Goal: Task Accomplishment & Management: Complete application form

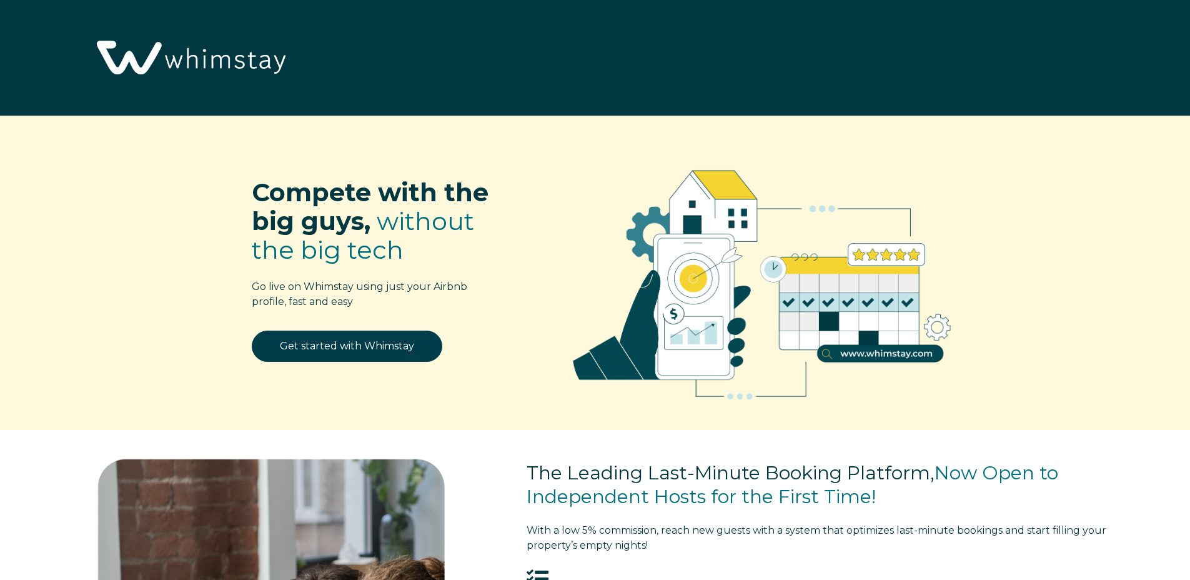
select select "US"
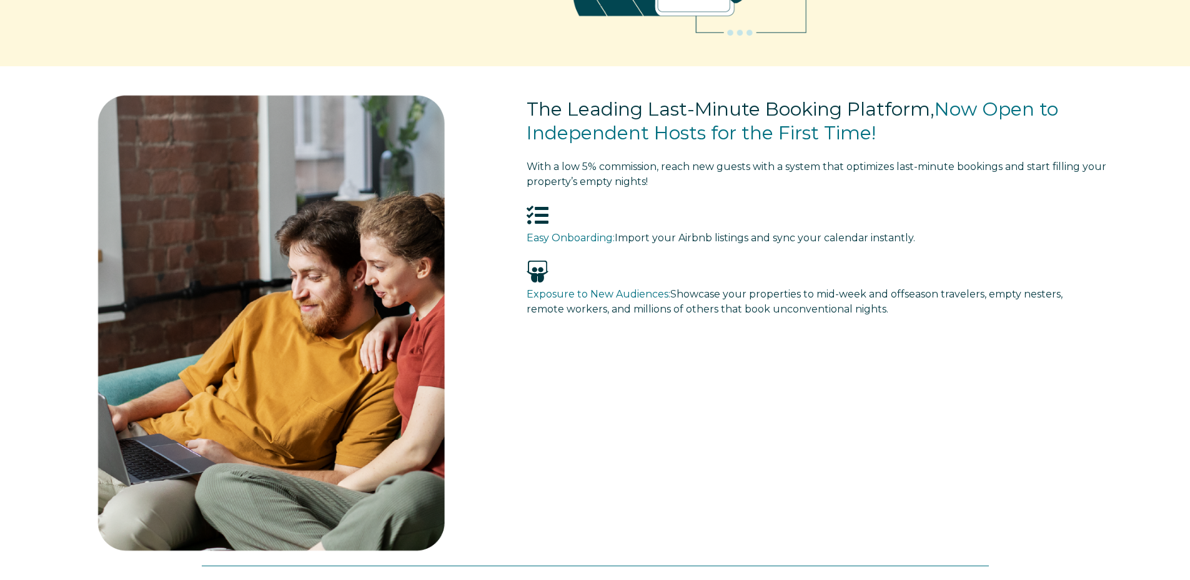
scroll to position [62, 0]
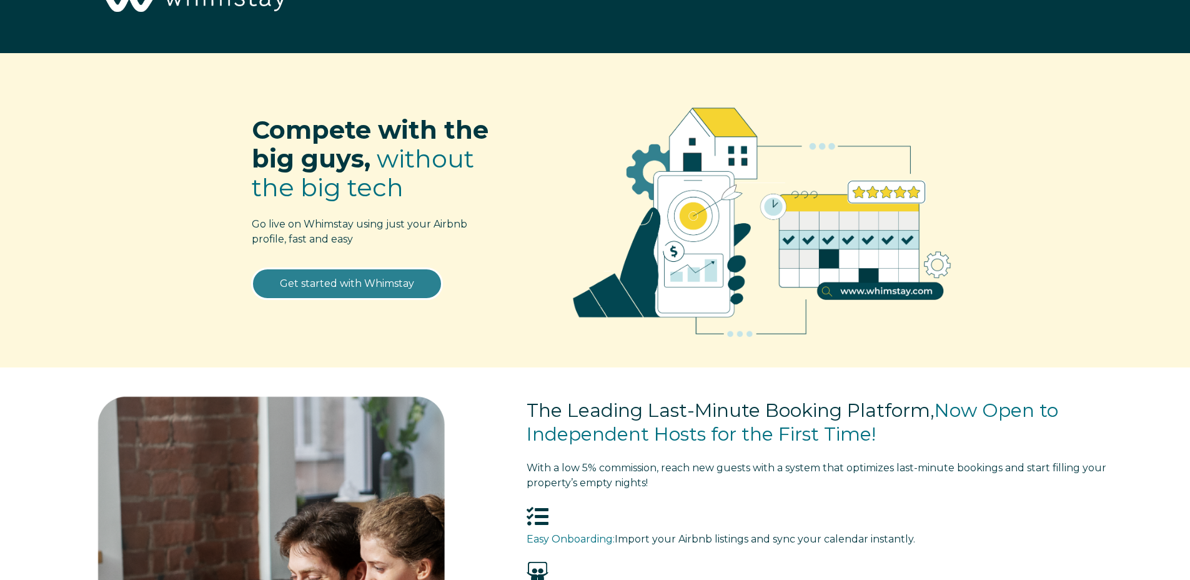
click at [394, 285] on link "Get started with Whimstay" at bounding box center [347, 283] width 191 height 31
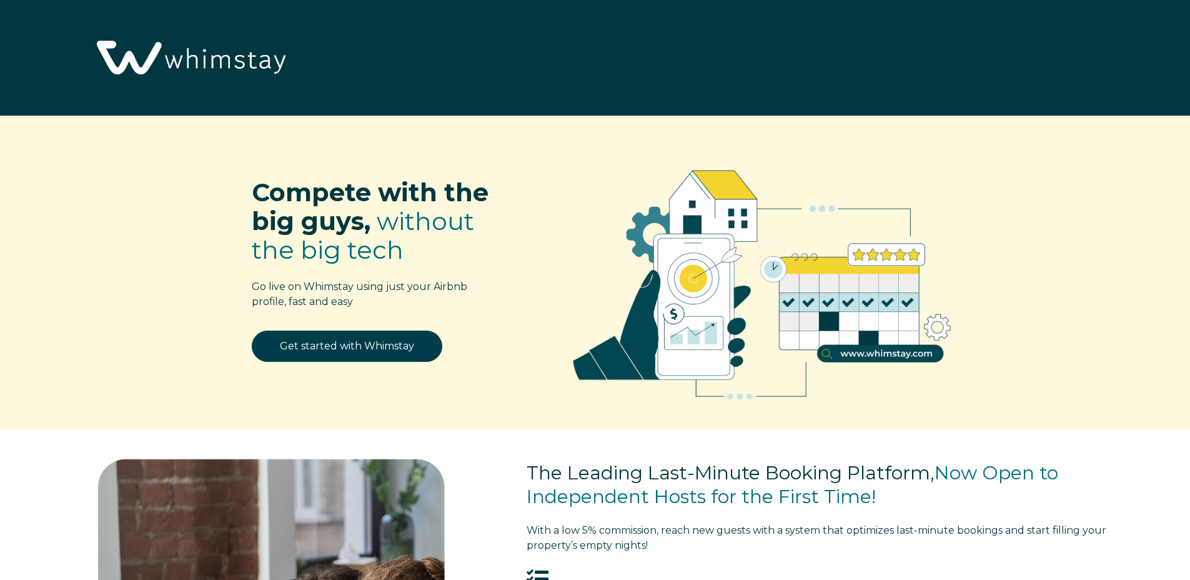
scroll to position [1783, 0]
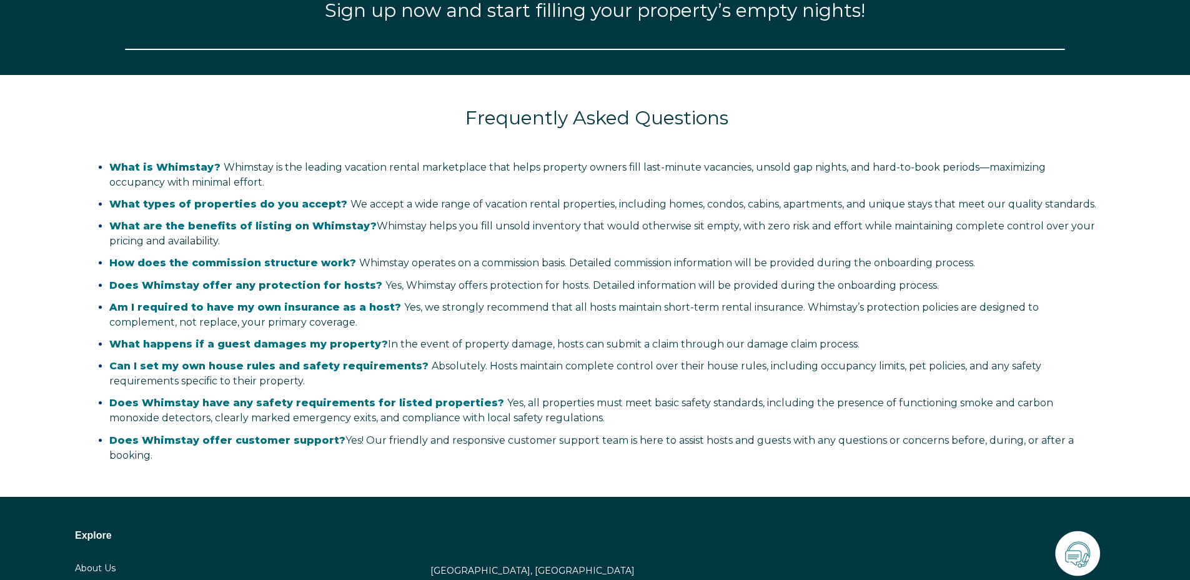
select select "US"
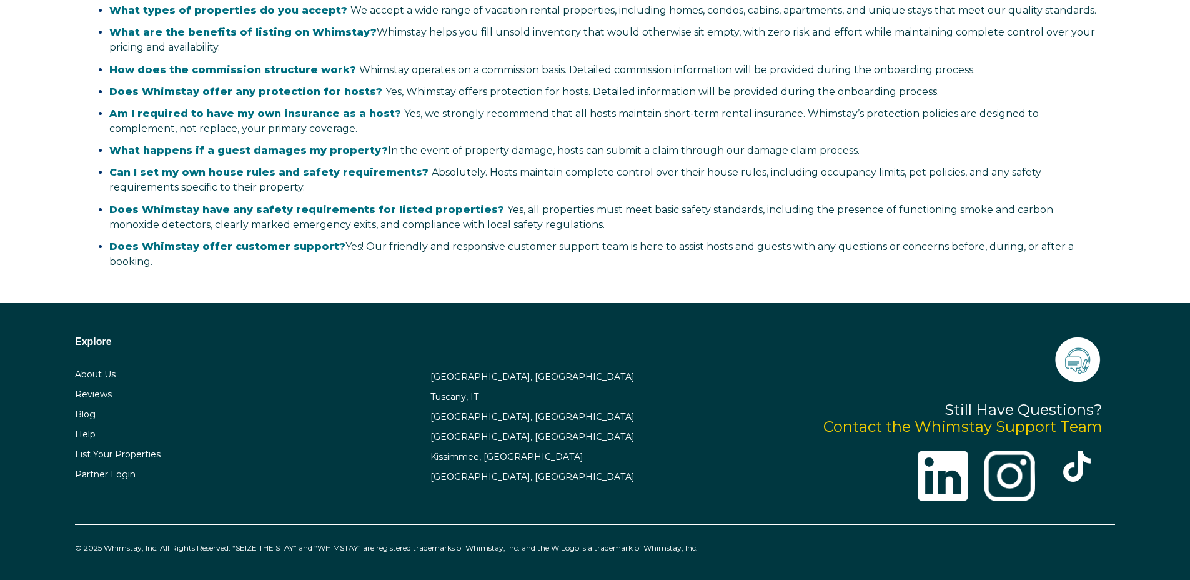
scroll to position [2118, 0]
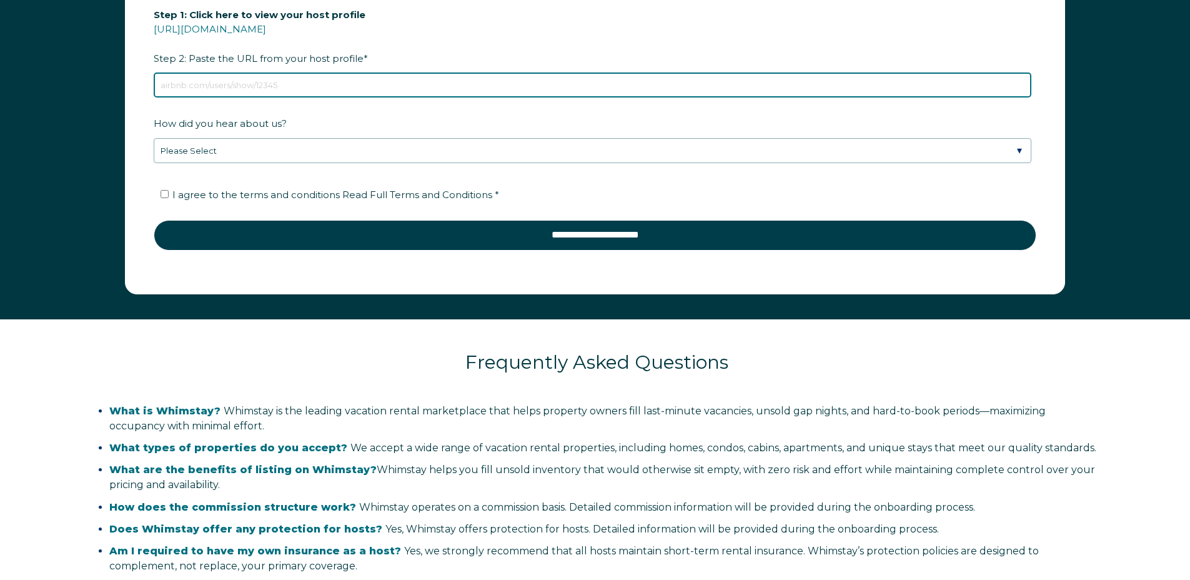
click at [280, 81] on input "Step 1: Click here to view your host profile [URL][DOMAIN_NAME] Step 2: Paste t…" at bounding box center [593, 84] width 878 height 25
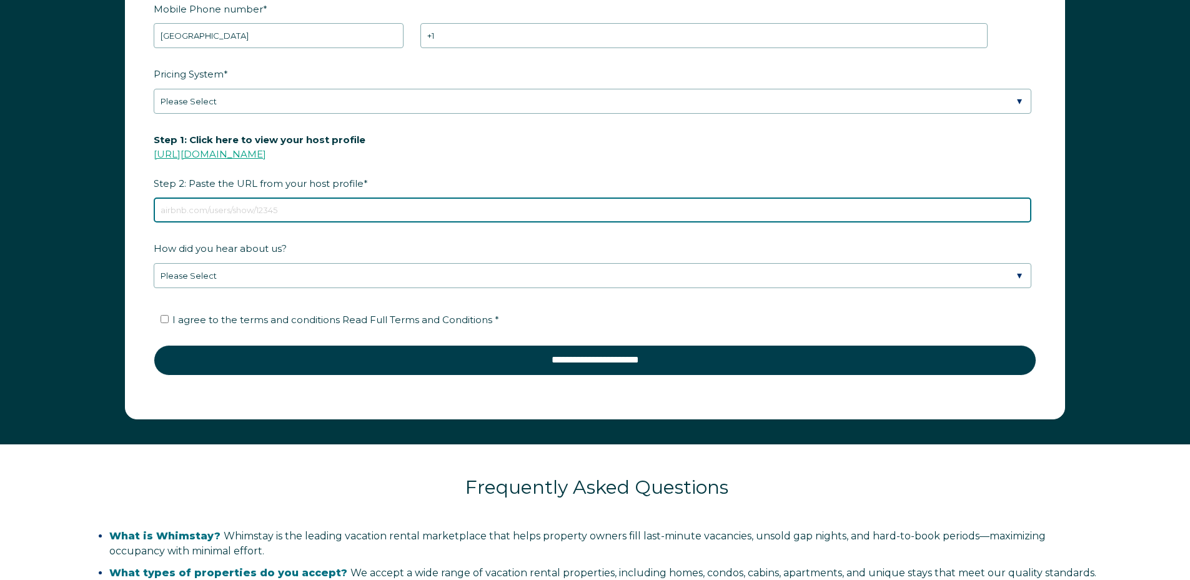
scroll to position [1681, 0]
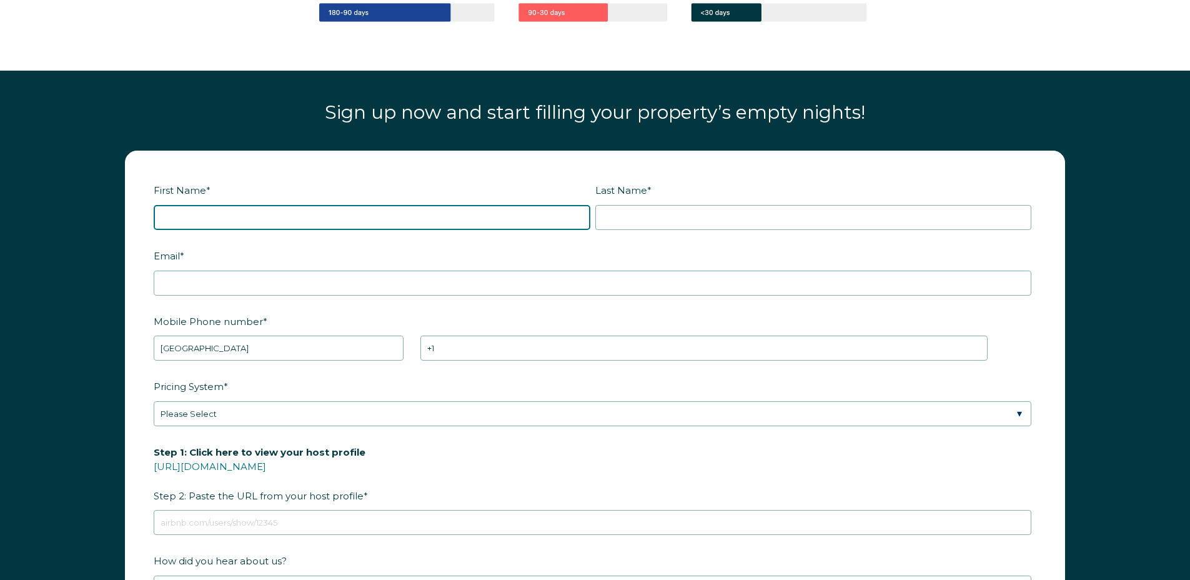
click at [217, 215] on input "First Name *" at bounding box center [372, 217] width 437 height 25
type input "n"
type input "[PERSON_NAME]"
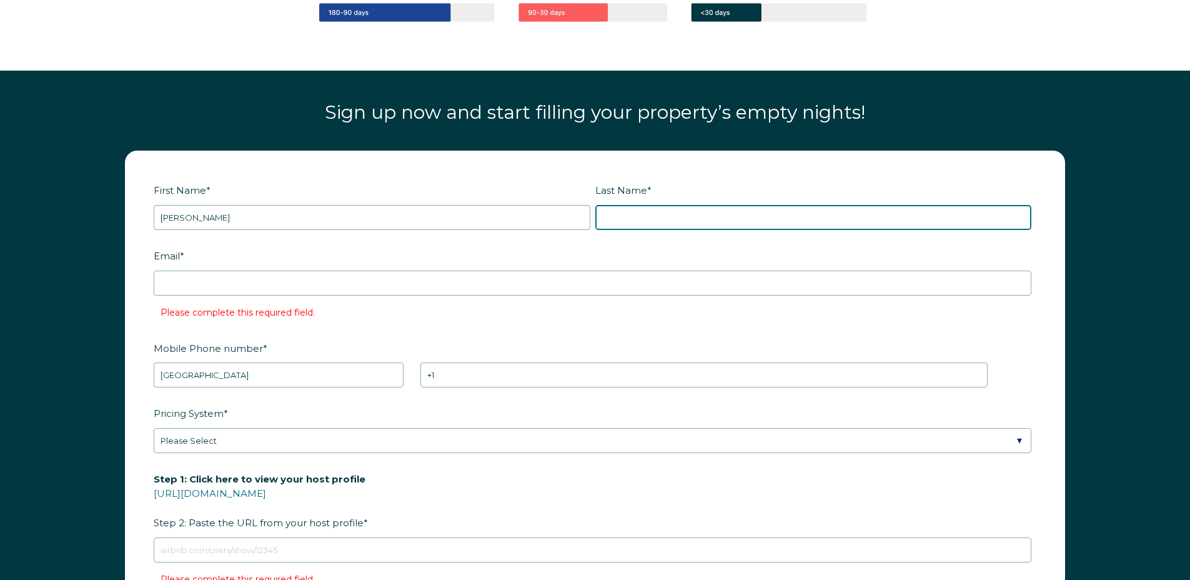
click at [678, 227] on input "Last Name *" at bounding box center [813, 217] width 437 height 25
type input "[PERSON_NAME]"
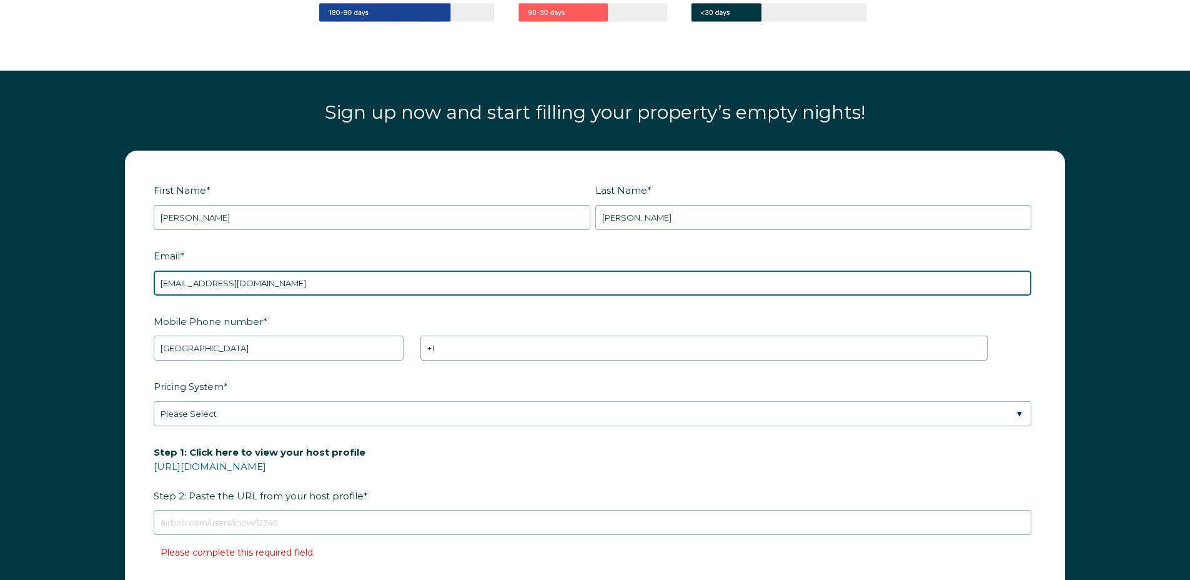
type input "[EMAIL_ADDRESS][DOMAIN_NAME]"
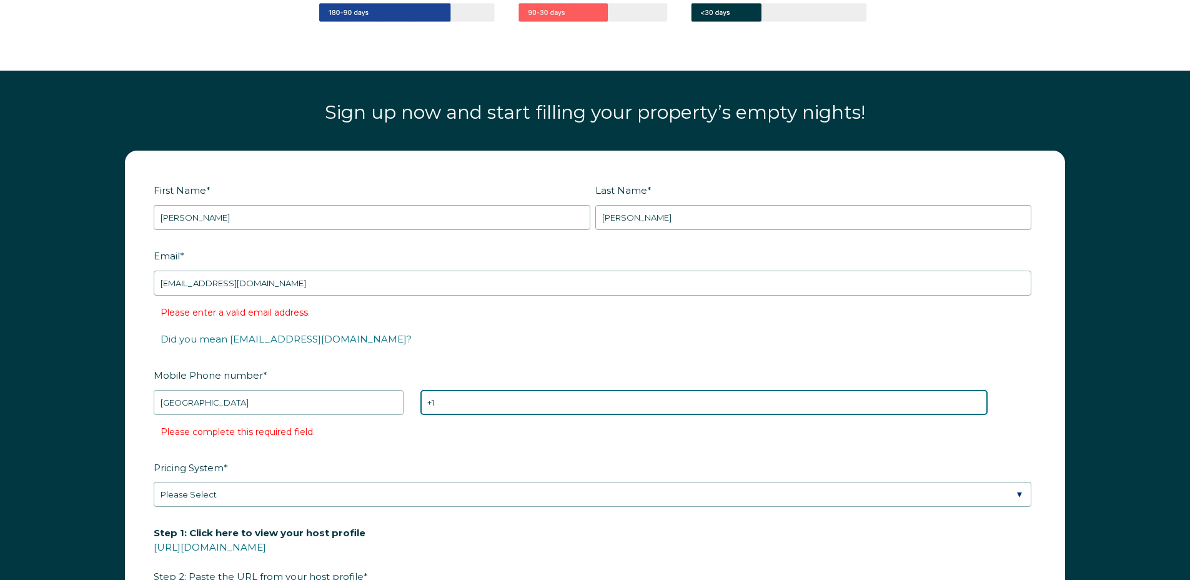
click at [460, 398] on input "+1" at bounding box center [703, 402] width 567 height 25
type input "[PHONE_NUMBER]"
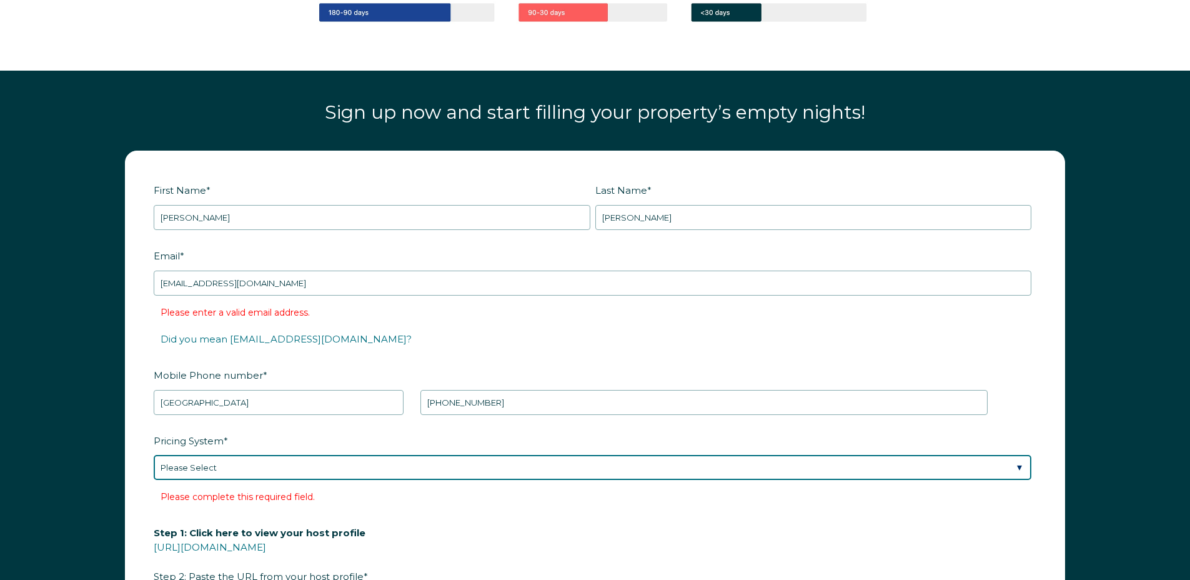
click at [573, 461] on select "Please Select Manual Airbnb Smart Pricing PriceLabs Wheelhouse Beyond Pricing 3…" at bounding box center [593, 467] width 878 height 25
select select "Manual"
click at [154, 455] on select "Please Select Manual Airbnb Smart Pricing PriceLabs Wheelhouse Beyond Pricing 3…" at bounding box center [593, 467] width 878 height 25
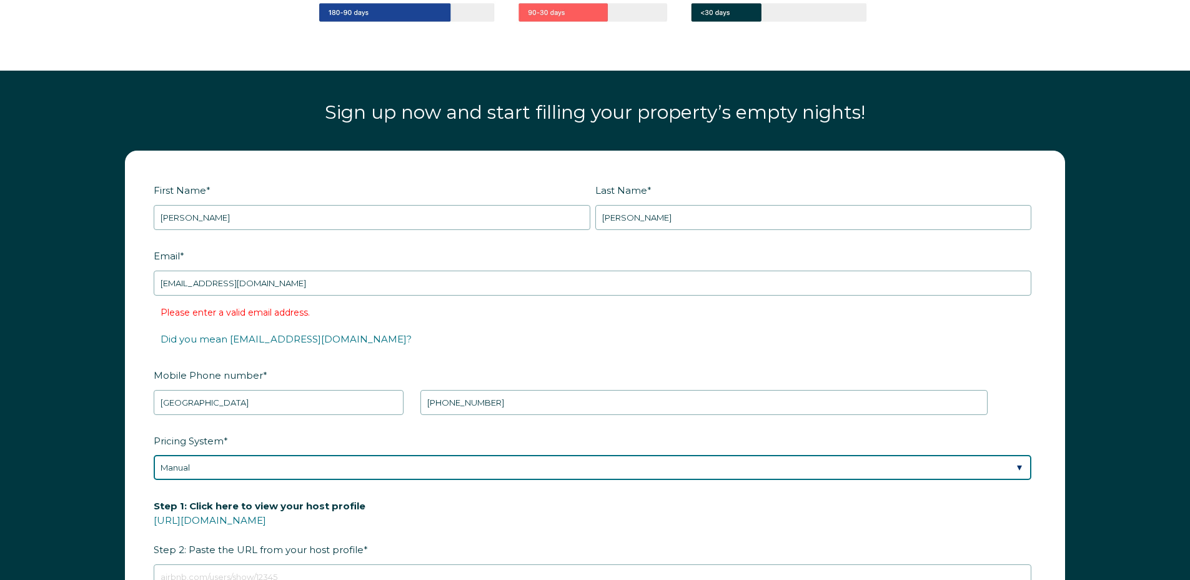
click at [270, 464] on select "Please Select Manual Airbnb Smart Pricing PriceLabs Wheelhouse Beyond Pricing 3…" at bounding box center [593, 467] width 878 height 25
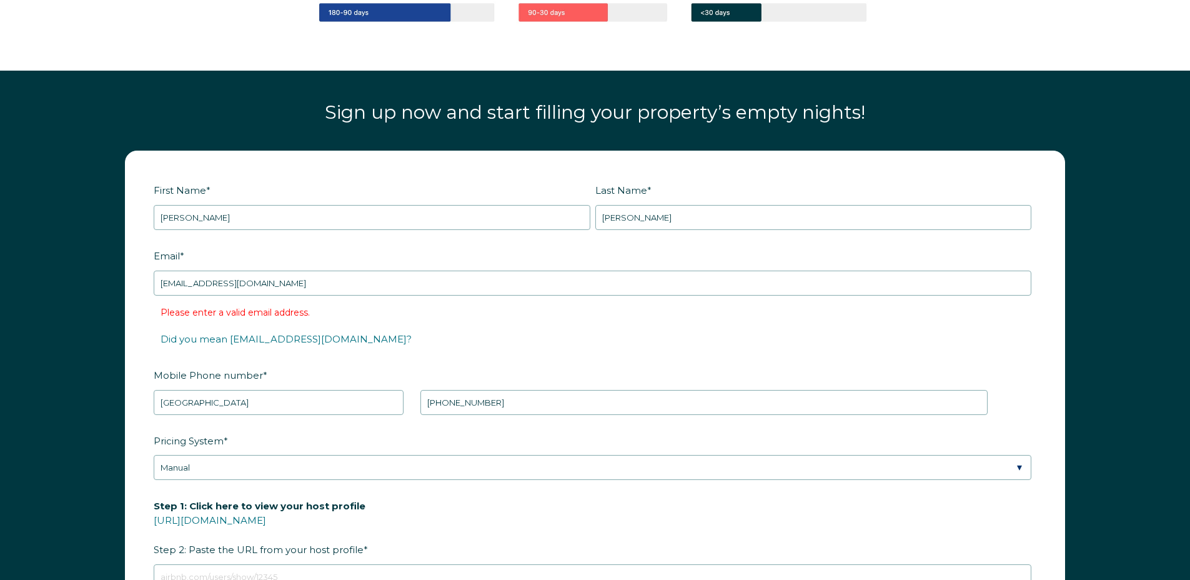
click at [564, 517] on label "Step 1: Click here to view your host profile [URL][DOMAIN_NAME] Step 2: Paste t…" at bounding box center [595, 528] width 883 height 66
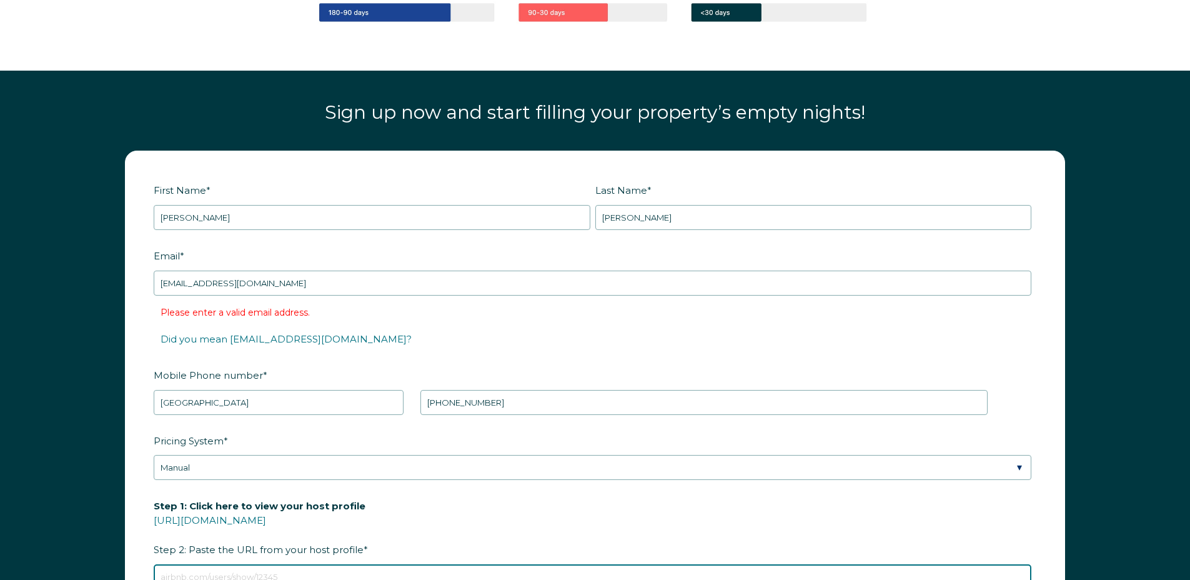
click at [564, 564] on input "Step 1: Click here to view your host profile [URL][DOMAIN_NAME] Step 2: Paste t…" at bounding box center [593, 576] width 878 height 25
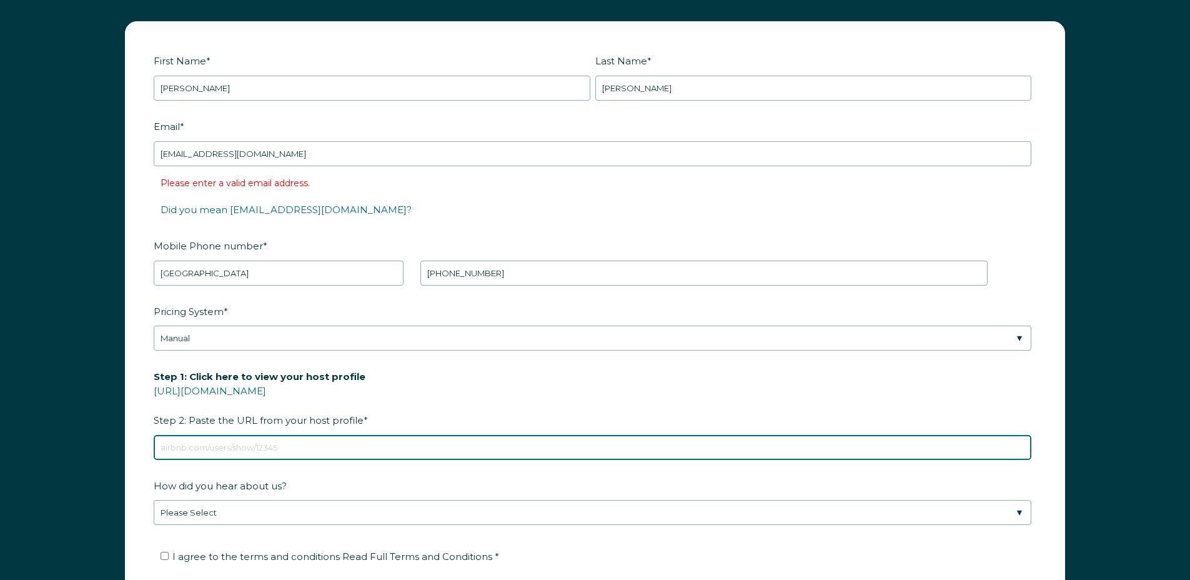
scroll to position [1815, 0]
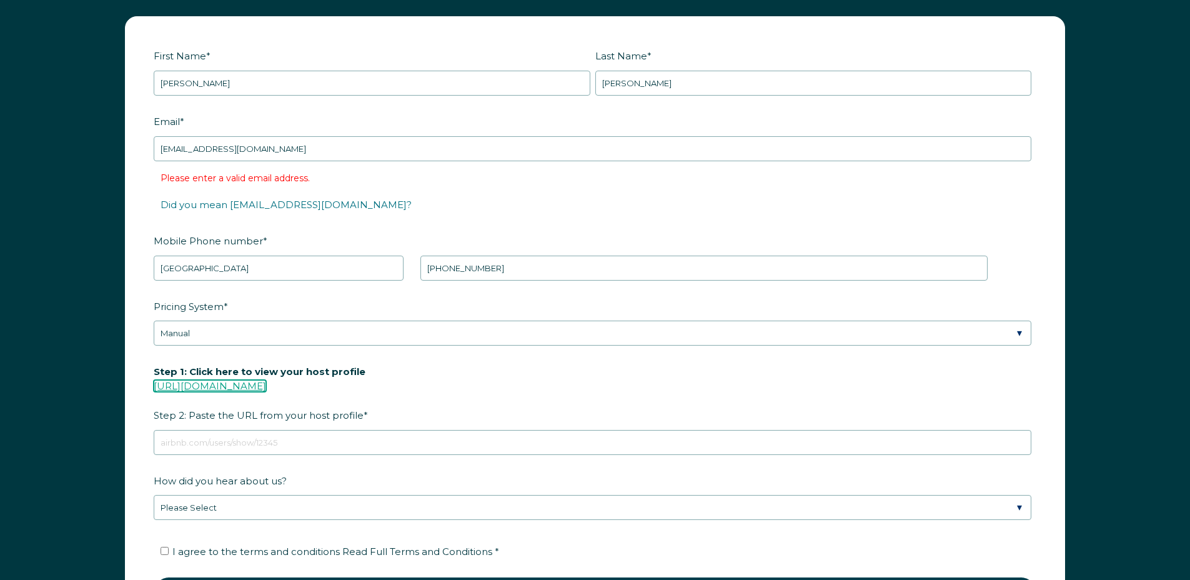
click at [266, 386] on link "[URL][DOMAIN_NAME]" at bounding box center [210, 386] width 112 height 12
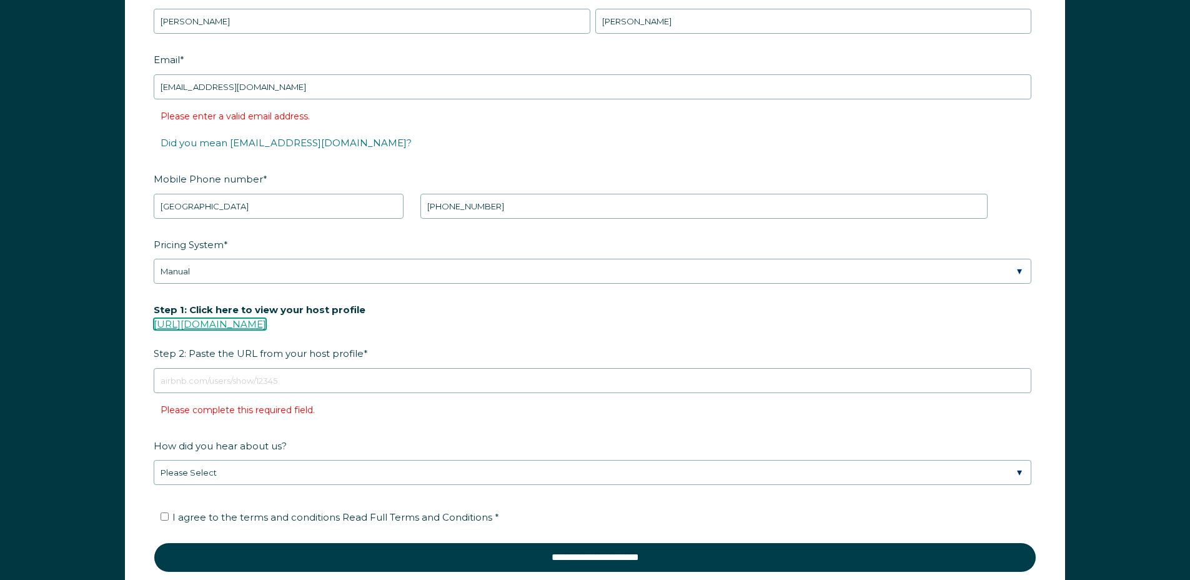
scroll to position [1878, 0]
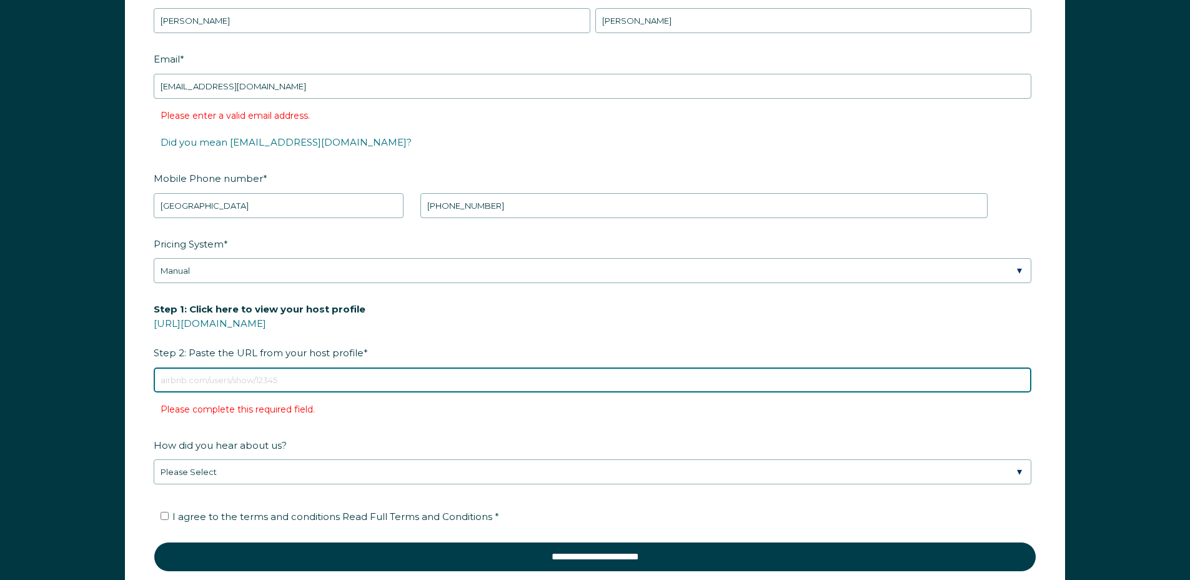
click at [286, 373] on input "Step 1: Click here to view your host profile [URL][DOMAIN_NAME] Step 2: Paste t…" at bounding box center [593, 379] width 878 height 25
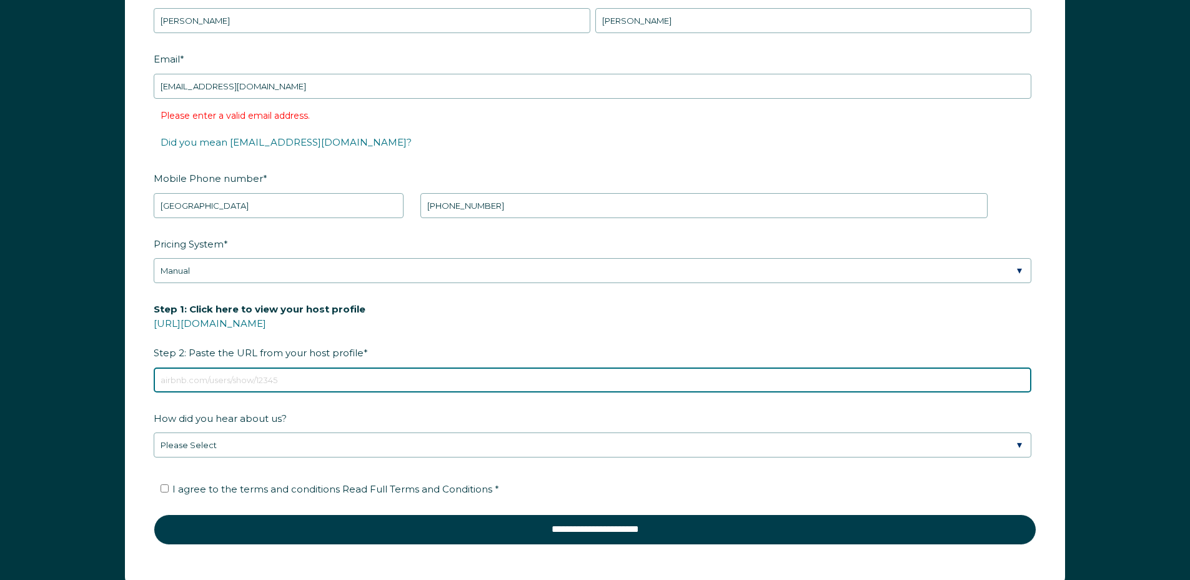
paste input "[URL][DOMAIN_NAME][DATE][DATE]"
type input "[URL][DOMAIN_NAME][DATE][DATE]"
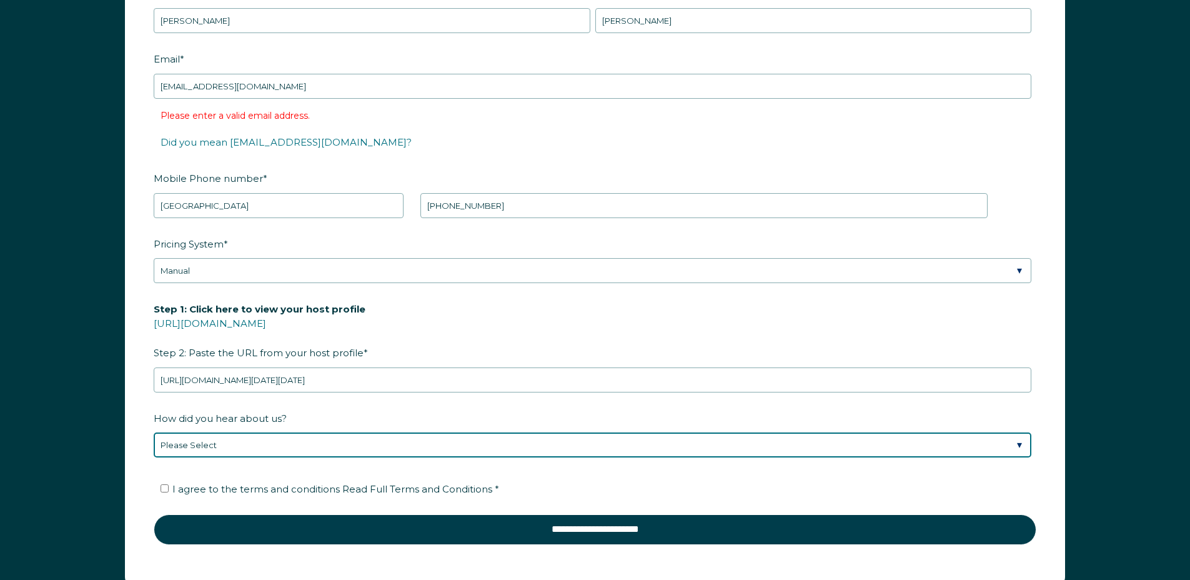
click at [221, 442] on select "Please Select Discovered Whimstay at an event or conference Found Whimstay thro…" at bounding box center [593, 444] width 878 height 25
select select "Google Search"
click at [154, 432] on select "Please Select Discovered Whimstay at an event or conference Found Whimstay thro…" at bounding box center [593, 444] width 878 height 25
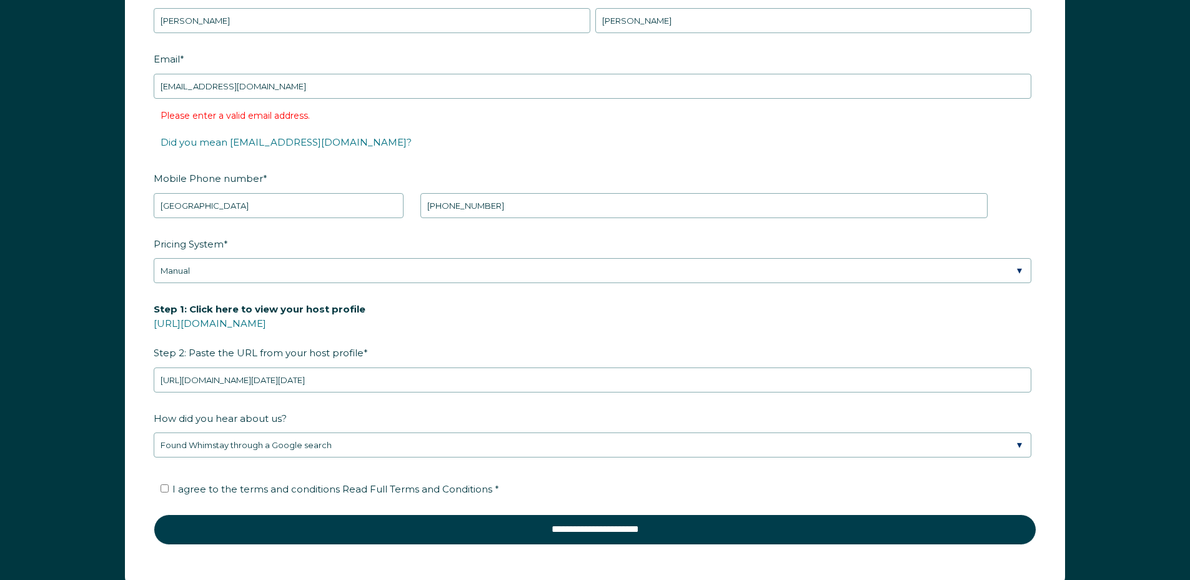
drag, startPoint x: 321, startPoint y: 503, endPoint x: 320, endPoint y: 475, distance: 27.5
click at [320, 496] on fieldset "I agree to the terms and conditions Read Full Terms and Conditions *" at bounding box center [595, 493] width 883 height 42
click at [315, 486] on span "I agree to the terms and conditions Read Full Terms and Conditions *" at bounding box center [335, 489] width 327 height 12
click at [169, 486] on input "I agree to the terms and conditions Read Full Terms and Conditions *" at bounding box center [165, 488] width 8 height 8
checkbox input "true"
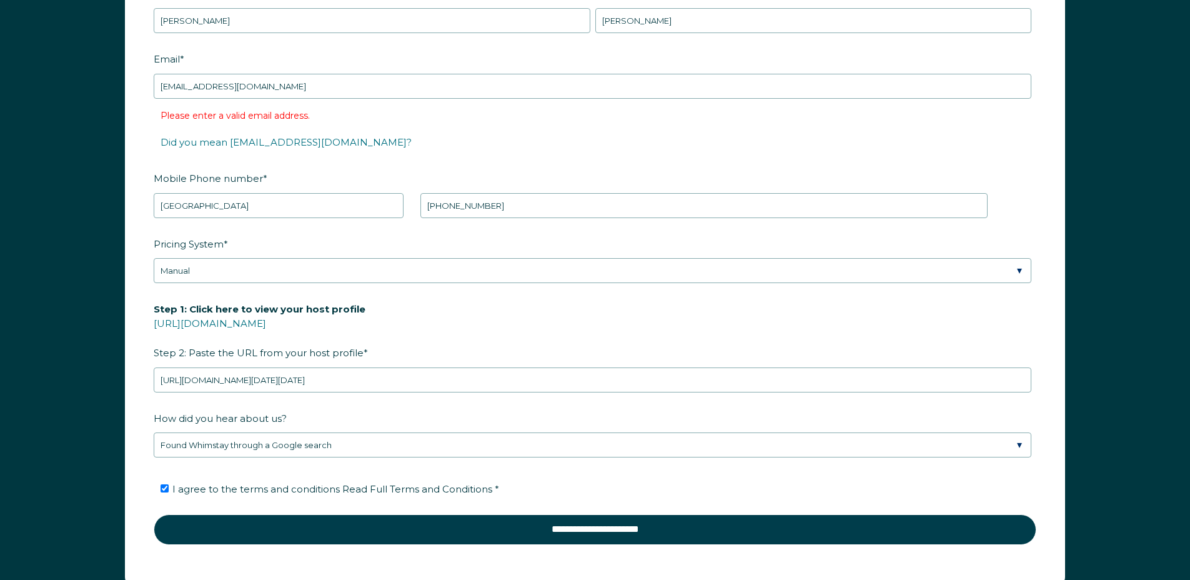
click at [469, 480] on li "I agree to the terms and conditions Read Full Terms and Conditions *" at bounding box center [600, 489] width 878 height 20
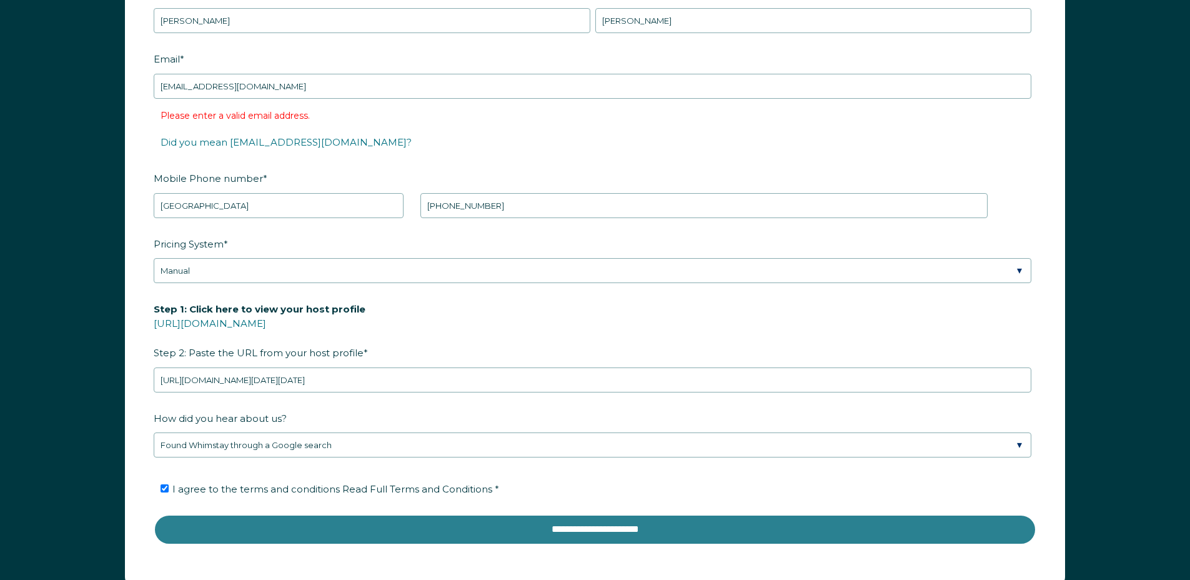
click at [485, 527] on input "**********" at bounding box center [595, 529] width 883 height 30
click at [385, 520] on input "**********" at bounding box center [595, 529] width 883 height 30
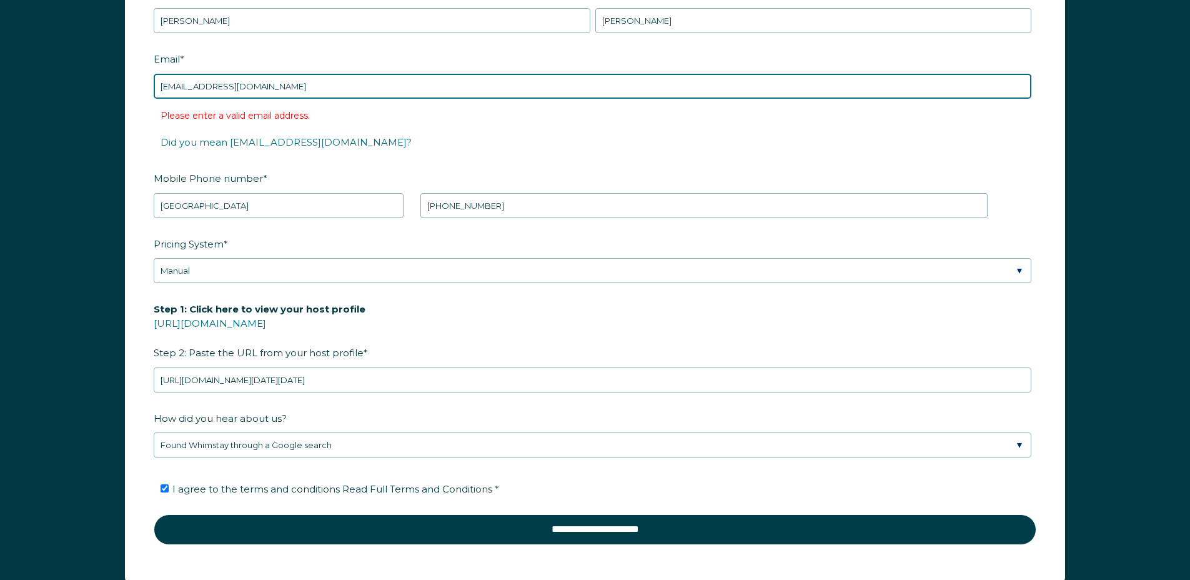
click at [218, 87] on input "[EMAIL_ADDRESS][DOMAIN_NAME]" at bounding box center [593, 86] width 878 height 25
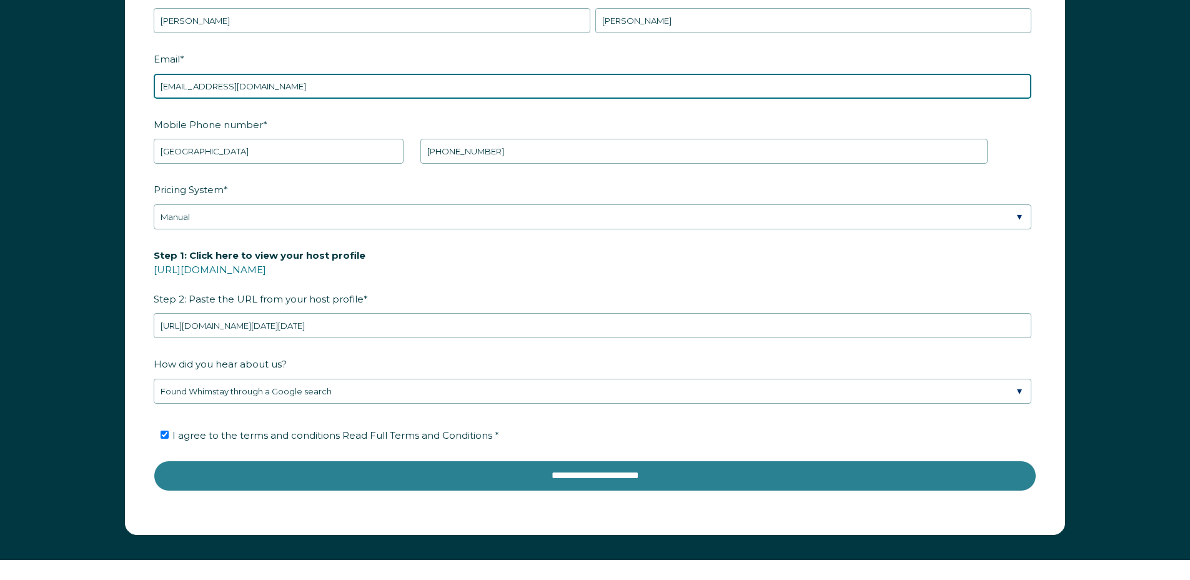
type input "[EMAIL_ADDRESS][DOMAIN_NAME]"
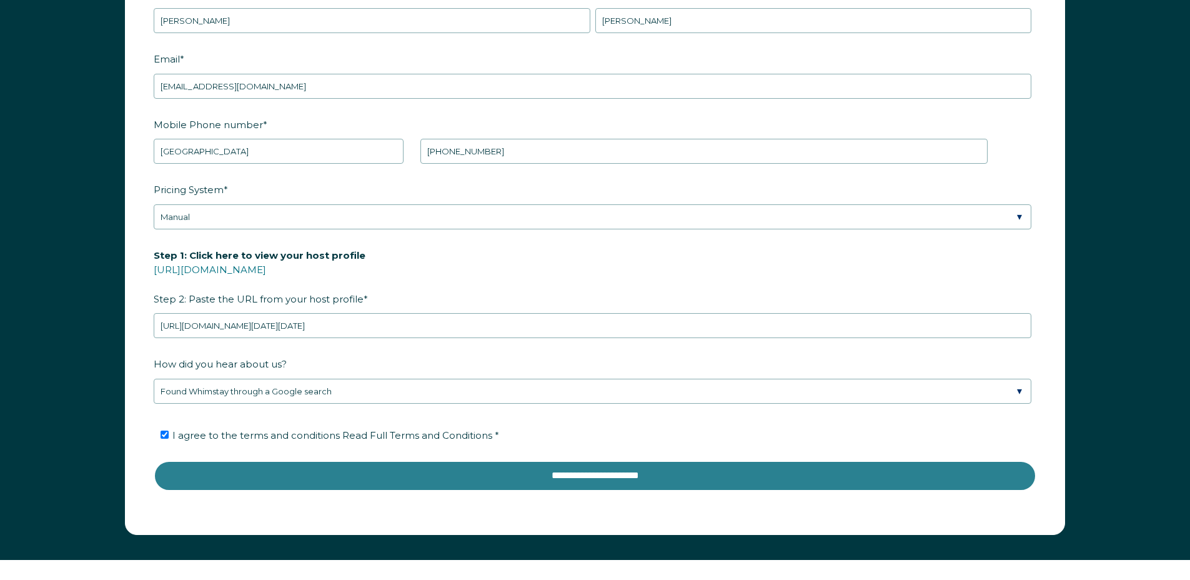
click at [467, 482] on input "**********" at bounding box center [595, 475] width 883 height 30
click at [477, 465] on input "**********" at bounding box center [595, 475] width 883 height 30
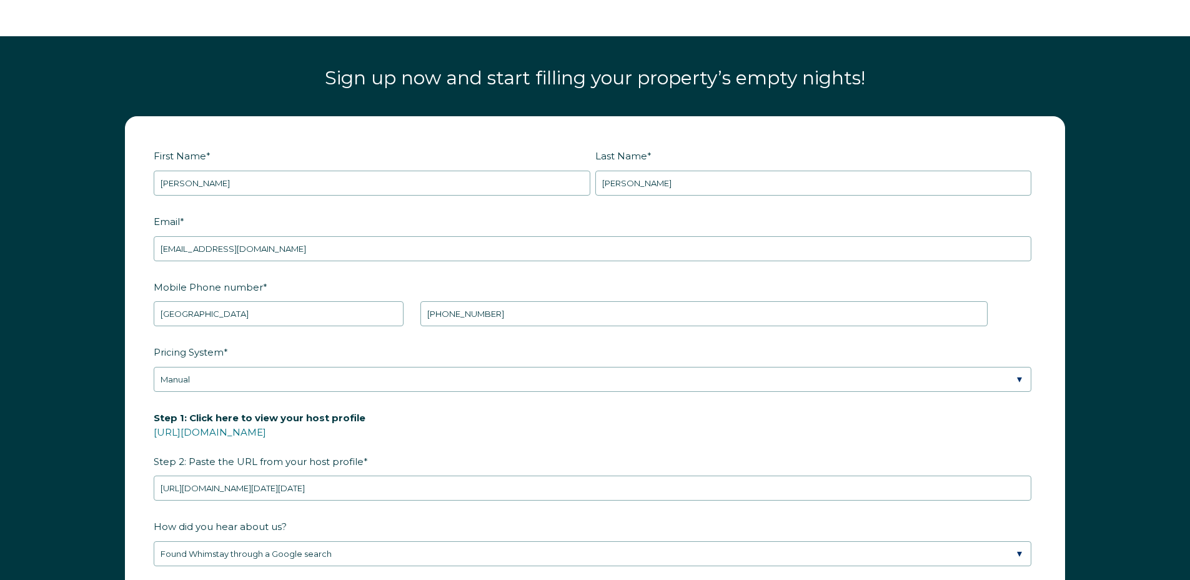
scroll to position [1503, 0]
